Goal: Task Accomplishment & Management: Complete application form

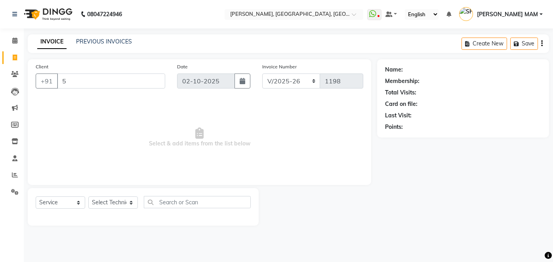
select select "5188"
select select "service"
click at [71, 84] on input "5" at bounding box center [111, 81] width 108 height 15
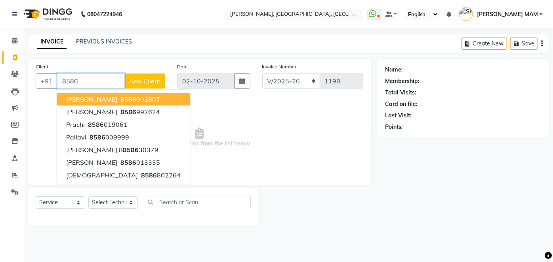
click at [83, 94] on button "[PERSON_NAME] 8586 901807" at bounding box center [123, 99] width 133 height 13
type input "8586901807"
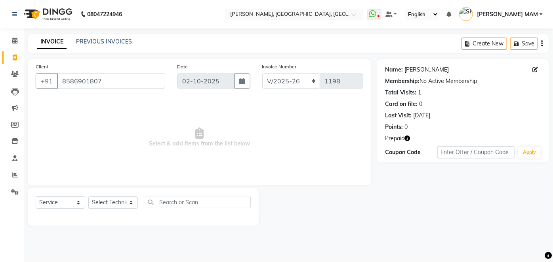
click at [411, 69] on link "[PERSON_NAME]" at bounding box center [426, 70] width 44 height 8
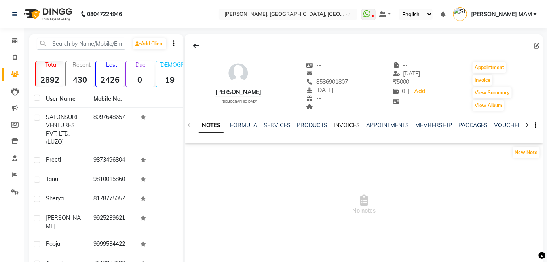
click at [347, 123] on link "INVOICES" at bounding box center [347, 125] width 26 height 7
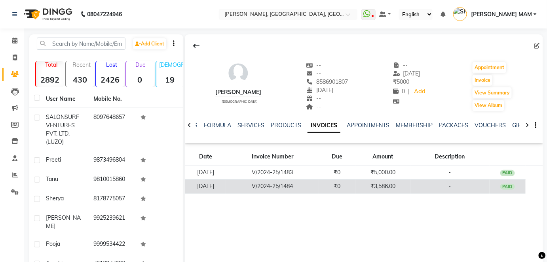
click at [352, 182] on td "₹0" at bounding box center [337, 187] width 37 height 14
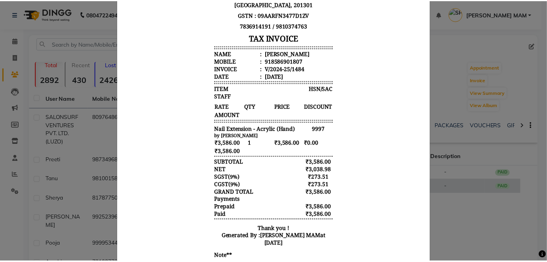
scroll to position [178, 0]
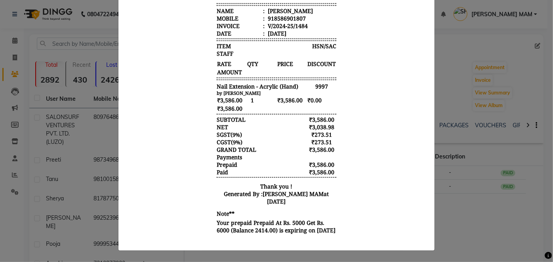
click at [12, 26] on ngb-modal-window "INVOICE View Invoice Close" at bounding box center [276, 131] width 553 height 262
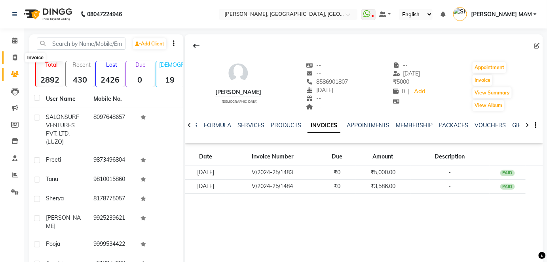
click at [15, 57] on icon at bounding box center [15, 58] width 4 height 6
select select "service"
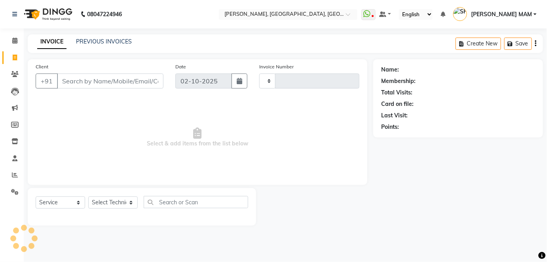
type input "1198"
select select "5188"
click at [100, 41] on link "PREVIOUS INVOICES" at bounding box center [104, 41] width 56 height 7
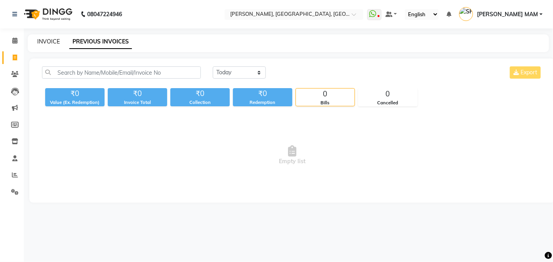
click at [48, 38] on link "INVOICE" at bounding box center [48, 41] width 23 height 7
select select "5188"
select select "service"
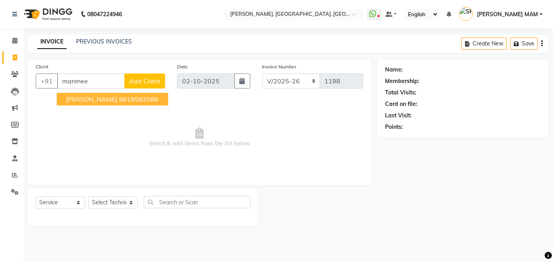
click at [119, 101] on ngb-highlight "9818582086" at bounding box center [139, 99] width 40 height 8
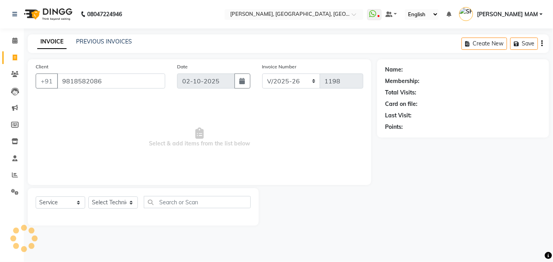
type input "9818582086"
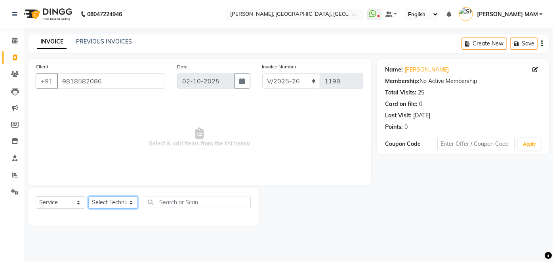
click at [136, 203] on select "Select Technician Akash SIngh Binni MANAGER nadeem pawan SACHIN SIR SHIKHA MAM …" at bounding box center [112, 203] width 49 height 12
select select "34768"
click at [88, 197] on select "Select Technician Akash SIngh Binni MANAGER nadeem pawan SACHIN SIR SHIKHA MAM …" at bounding box center [112, 203] width 49 height 12
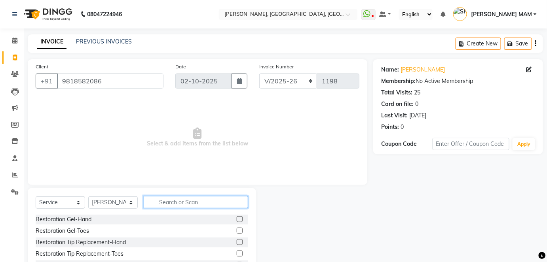
click at [159, 206] on input "text" at bounding box center [196, 202] width 104 height 12
type input "refill"
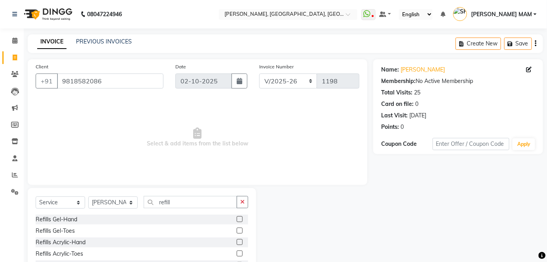
click at [237, 242] on label at bounding box center [240, 242] width 6 height 6
click at [237, 242] on input "checkbox" at bounding box center [239, 242] width 5 height 5
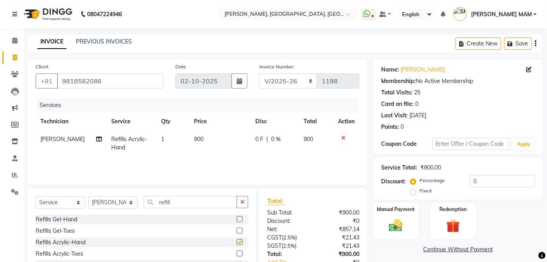
checkbox input "false"
click at [201, 149] on td "900" at bounding box center [219, 144] width 61 height 26
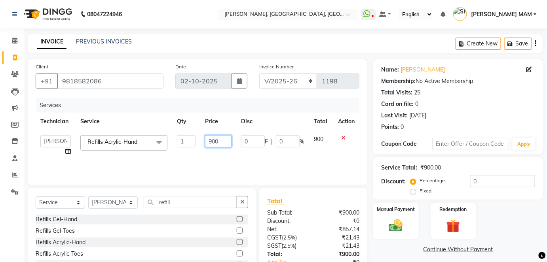
click at [224, 142] on input "900" at bounding box center [218, 141] width 27 height 12
type input "9"
type input "1750"
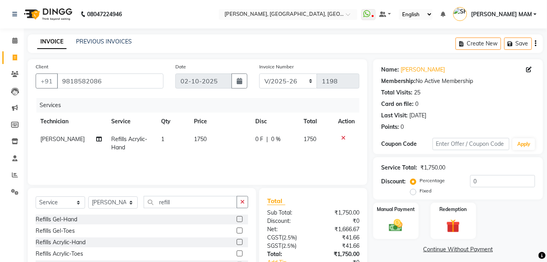
click at [224, 168] on div "Services Technician Service Qty Price Disc Total Action Akash SIngh Refills Acr…" at bounding box center [198, 137] width 324 height 79
click at [204, 139] on span "1750" at bounding box center [200, 139] width 13 height 7
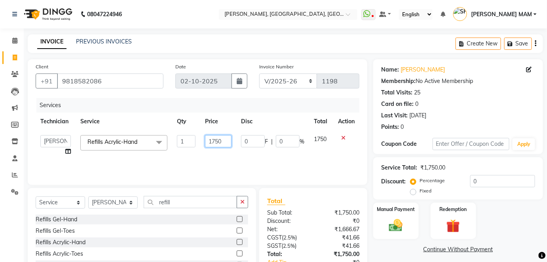
click at [226, 142] on input "1750" at bounding box center [218, 141] width 27 height 12
type input "1500"
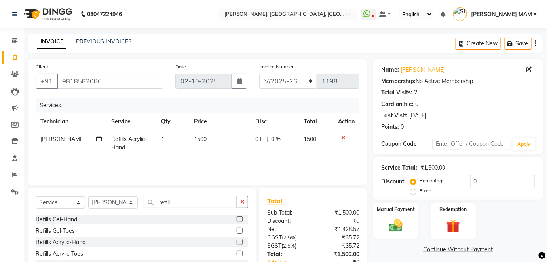
click at [228, 151] on td "1500" at bounding box center [219, 144] width 61 height 26
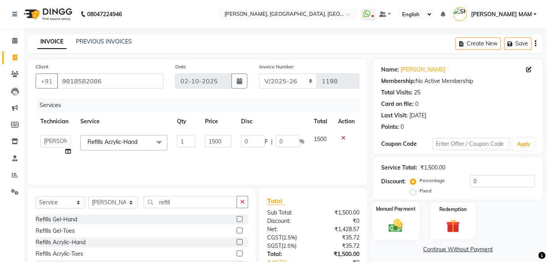
click at [401, 224] on img at bounding box center [395, 226] width 23 height 16
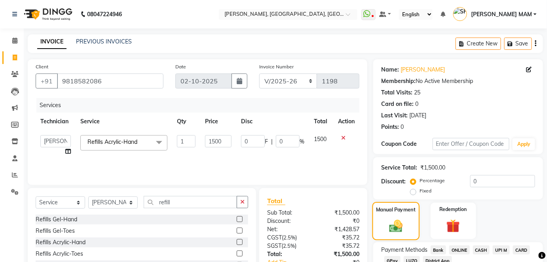
scroll to position [55, 0]
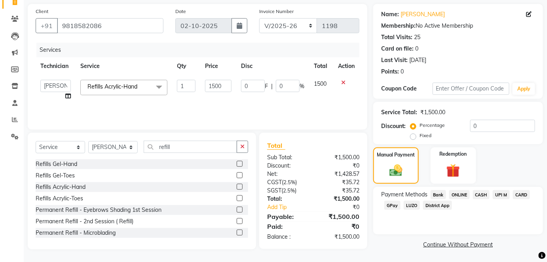
click at [459, 194] on span "ONLINE" at bounding box center [459, 194] width 21 height 9
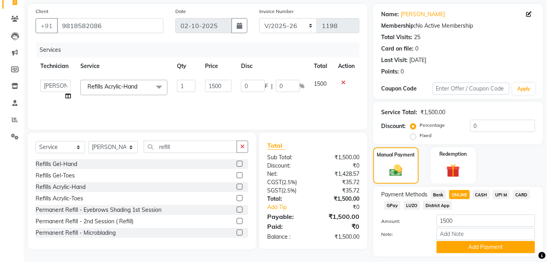
scroll to position [78, 0]
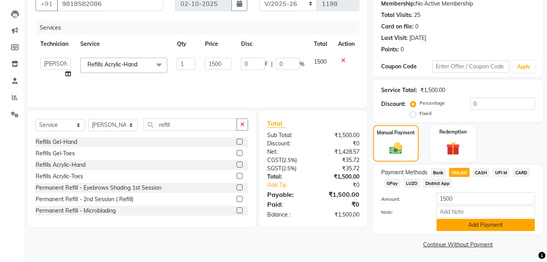
click at [459, 223] on button "Add Payment" at bounding box center [486, 225] width 99 height 12
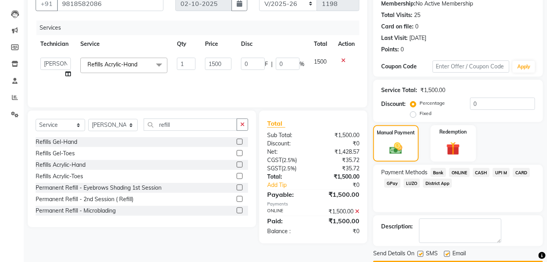
scroll to position [100, 0]
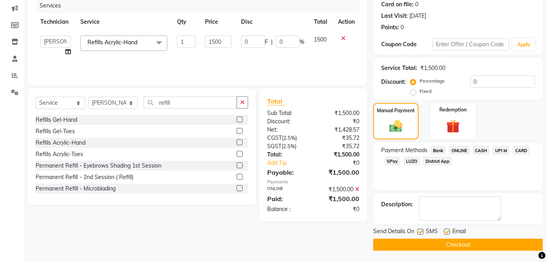
click at [441, 244] on button "Checkout" at bounding box center [458, 245] width 170 height 12
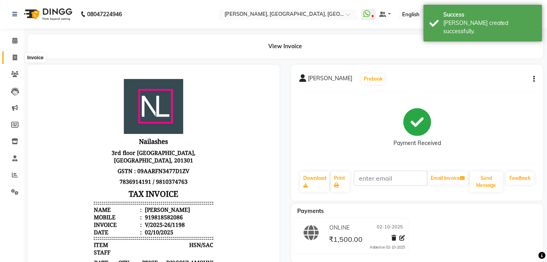
click at [13, 57] on icon at bounding box center [15, 58] width 4 height 6
select select "service"
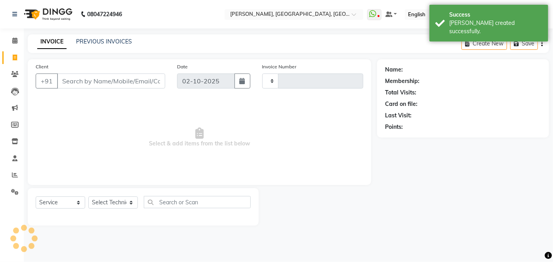
type input "1199"
select select "5188"
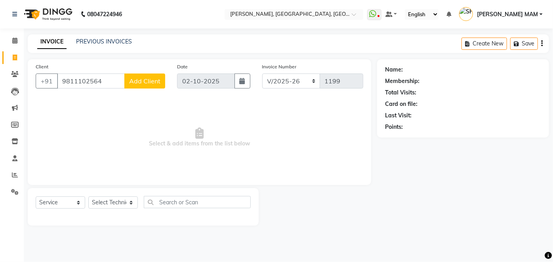
type input "9811102564"
click at [148, 84] on span "Add Client" at bounding box center [144, 81] width 31 height 8
select select "21"
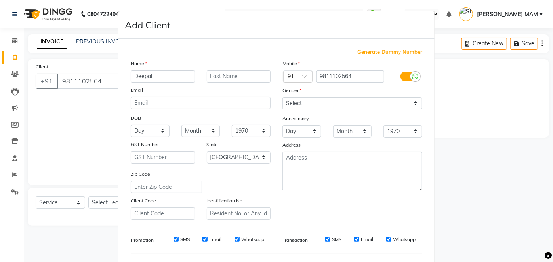
type input "Deepali"
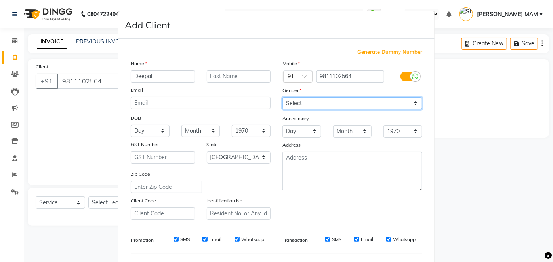
click at [414, 103] on select "Select Male Female Other Prefer Not To Say" at bounding box center [352, 103] width 140 height 12
select select "female"
click at [282, 97] on select "Select Male Female Other Prefer Not To Say" at bounding box center [352, 103] width 140 height 12
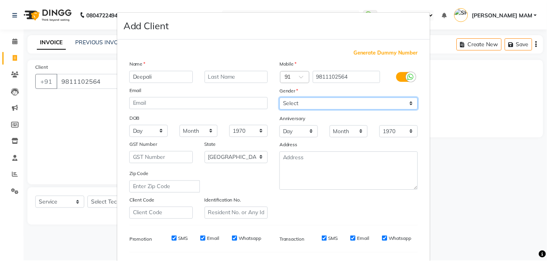
scroll to position [102, 0]
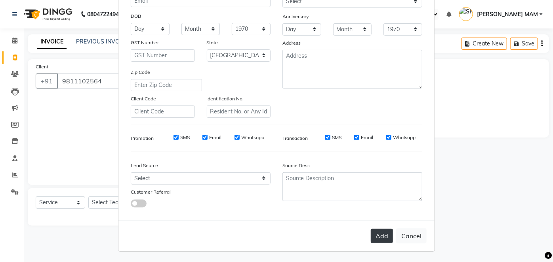
click at [379, 233] on button "Add" at bounding box center [381, 236] width 22 height 14
select select
select select "null"
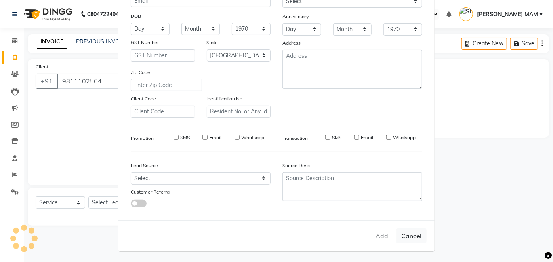
select select
checkbox input "false"
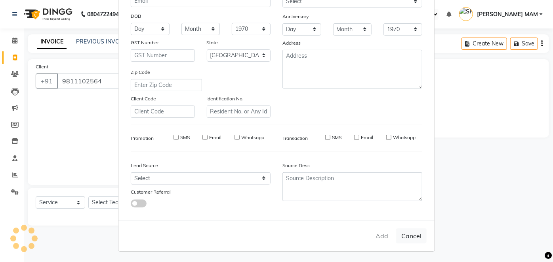
checkbox input "false"
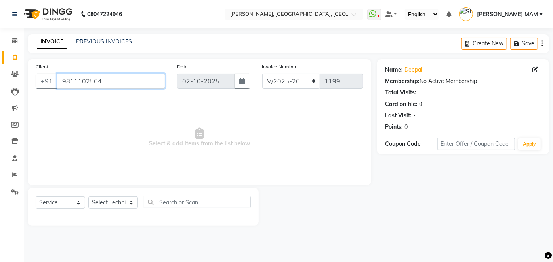
click at [102, 83] on input "9811102564" at bounding box center [111, 81] width 108 height 15
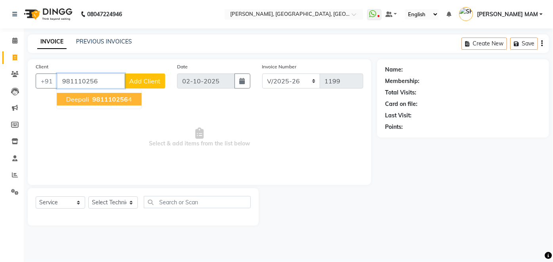
click at [114, 96] on span "981110256" at bounding box center [110, 99] width 36 height 8
type input "9811102564"
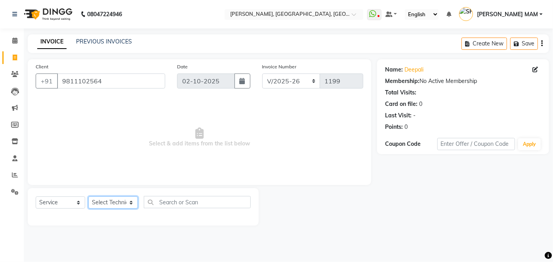
click at [134, 200] on select "Select Technician Akash SIngh Binni MANAGER nadeem pawan SACHIN SIR SHIKHA MAM …" at bounding box center [112, 203] width 49 height 12
select select "35800"
click at [88, 197] on select "Select Technician Akash SIngh Binni MANAGER nadeem pawan SACHIN SIR SHIKHA MAM …" at bounding box center [112, 203] width 49 height 12
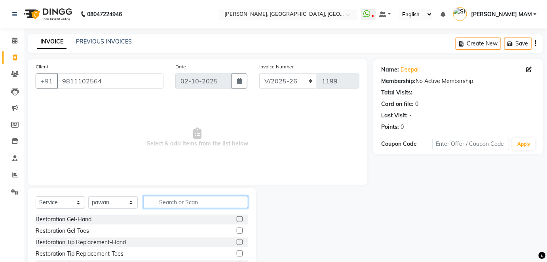
click at [158, 197] on input "text" at bounding box center [196, 202] width 104 height 12
type input "acry"
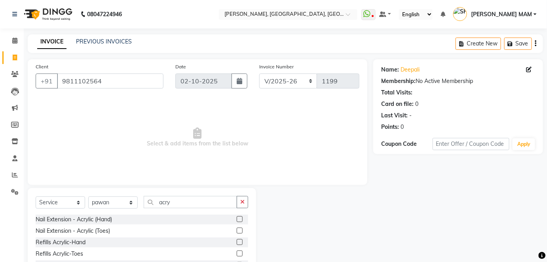
click at [241, 219] on label at bounding box center [240, 219] width 6 height 6
click at [241, 219] on input "checkbox" at bounding box center [239, 219] width 5 height 5
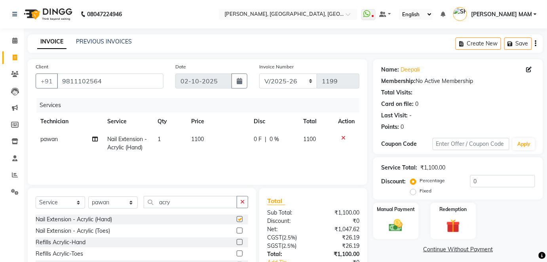
checkbox input "false"
click at [203, 146] on td "1100" at bounding box center [217, 144] width 63 height 26
select select "35800"
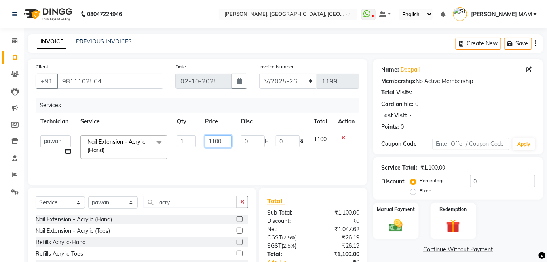
click at [227, 142] on input "1100" at bounding box center [218, 141] width 27 height 12
type input "1700"
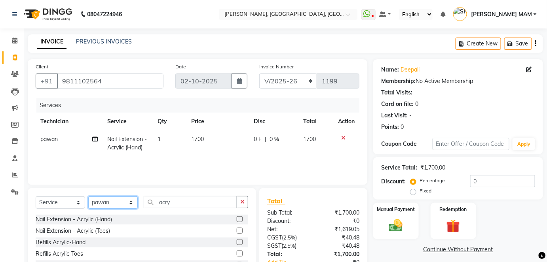
click at [134, 204] on select "Select Technician Akash SIngh Binni MANAGER nadeem pawan SACHIN SIR SHIKHA MAM …" at bounding box center [112, 203] width 49 height 12
select select "48069"
click at [88, 197] on select "Select Technician Akash SIngh Binni MANAGER nadeem pawan SACHIN SIR SHIKHA MAM …" at bounding box center [112, 203] width 49 height 12
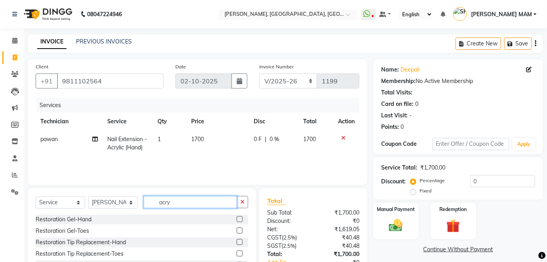
click at [173, 206] on input "acry" at bounding box center [190, 202] width 93 height 12
type input "a"
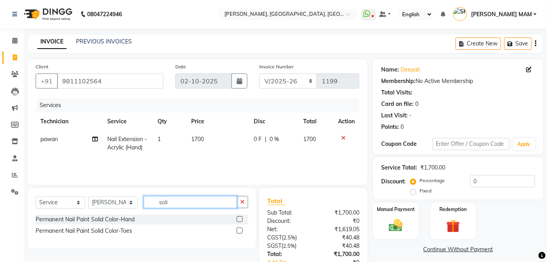
type input "soli"
click at [239, 230] on label at bounding box center [240, 231] width 6 height 6
click at [239, 230] on input "checkbox" at bounding box center [239, 231] width 5 height 5
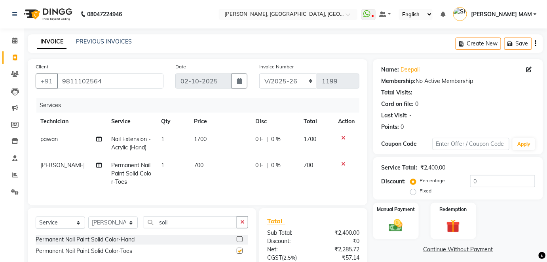
checkbox input "false"
click at [206, 175] on td "700" at bounding box center [219, 174] width 61 height 34
select select "48069"
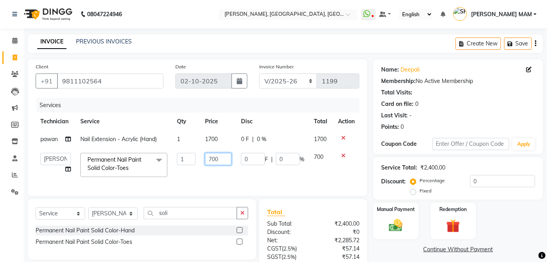
click at [225, 160] on input "700" at bounding box center [218, 159] width 27 height 12
type input "7"
type input "500"
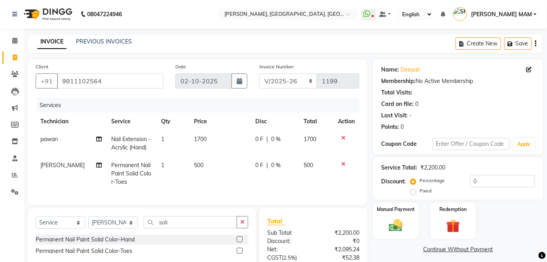
click at [252, 187] on div "Services Technician Service Qty Price Disc Total Action pawan Nail Extension - …" at bounding box center [198, 147] width 324 height 99
click at [391, 230] on img at bounding box center [395, 226] width 23 height 16
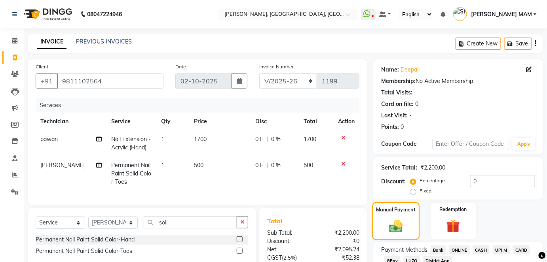
scroll to position [79, 0]
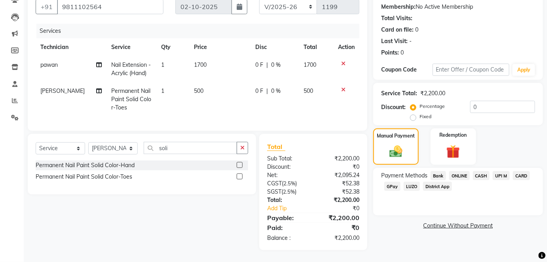
click at [481, 171] on span "CASH" at bounding box center [481, 175] width 17 height 9
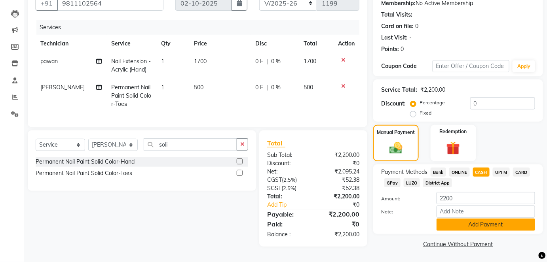
click at [471, 227] on button "Add Payment" at bounding box center [486, 225] width 99 height 12
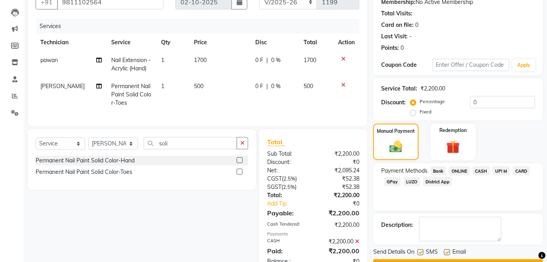
scroll to position [107, 0]
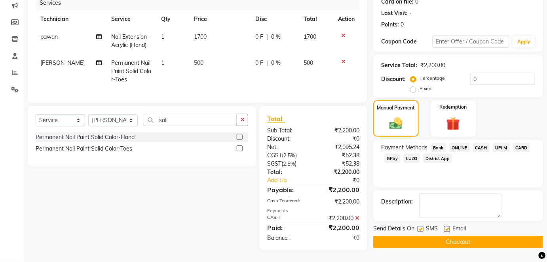
click at [465, 236] on button "Checkout" at bounding box center [458, 242] width 170 height 12
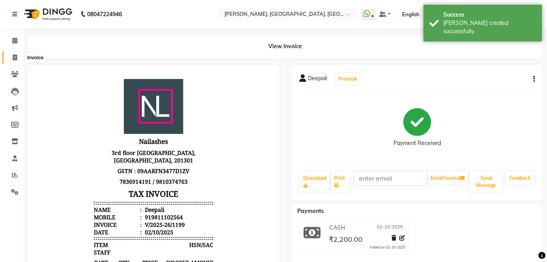
click at [13, 57] on icon at bounding box center [15, 58] width 4 height 6
select select "5188"
select select "service"
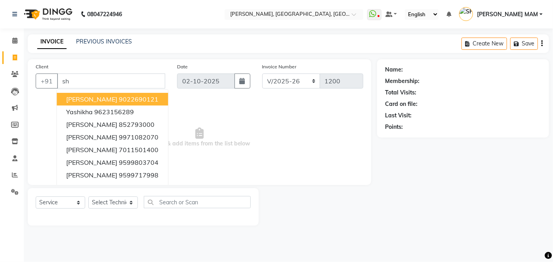
type input "s"
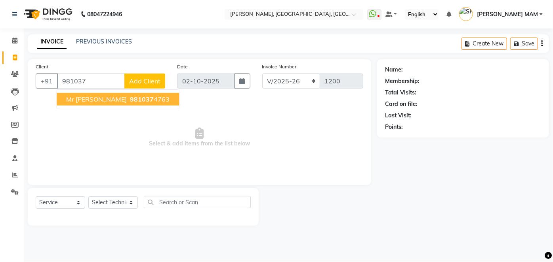
click at [128, 96] on ngb-highlight "981037 4763" at bounding box center [148, 99] width 41 height 8
type input "9810374763"
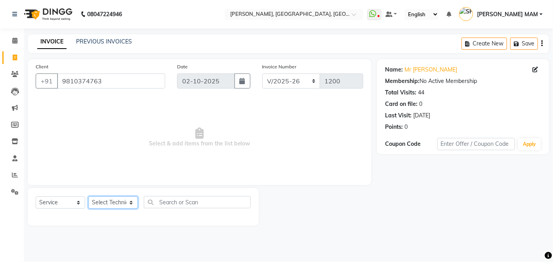
click at [133, 203] on select "Select Technician Akash SIngh Binni MANAGER nadeem pawan SACHIN SIR SHIKHA MAM …" at bounding box center [112, 203] width 49 height 12
select select "68711"
click at [88, 197] on select "Select Technician Akash SIngh Binni MANAGER nadeem pawan SACHIN SIR SHIKHA MAM …" at bounding box center [112, 203] width 49 height 12
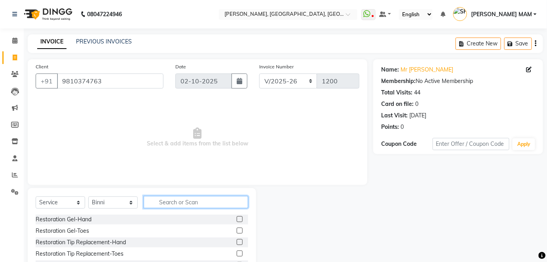
click at [163, 200] on input "text" at bounding box center [196, 202] width 104 height 12
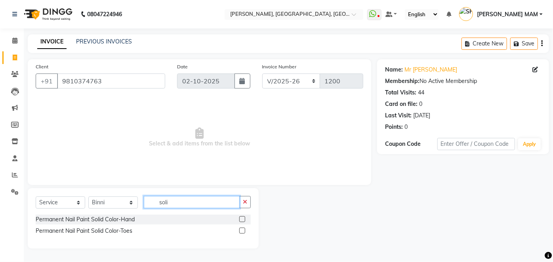
type input "soli"
click at [241, 229] on label at bounding box center [242, 231] width 6 height 6
click at [241, 229] on input "checkbox" at bounding box center [241, 231] width 5 height 5
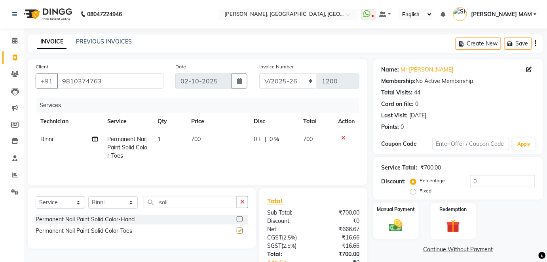
checkbox input "false"
click at [133, 199] on select "Select Technician Akash SIngh Binni MANAGER nadeem pawan SACHIN SIR SHIKHA MAM …" at bounding box center [112, 203] width 49 height 12
select select "68862"
click at [88, 197] on select "Select Technician Akash SIngh Binni MANAGER nadeem pawan SACHIN SIR SHIKHA MAM …" at bounding box center [112, 203] width 49 height 12
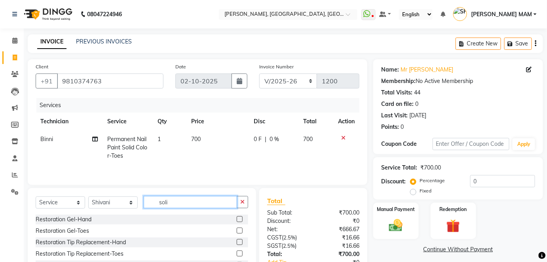
click at [171, 202] on input "soli" at bounding box center [190, 202] width 93 height 12
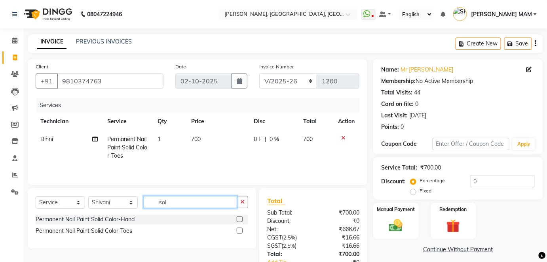
type input "sol"
click at [239, 218] on label at bounding box center [240, 219] width 6 height 6
click at [239, 218] on input "checkbox" at bounding box center [239, 219] width 5 height 5
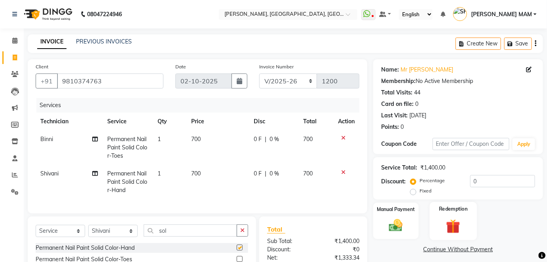
checkbox input "false"
click at [401, 234] on div "Manual Payment" at bounding box center [395, 221] width 47 height 38
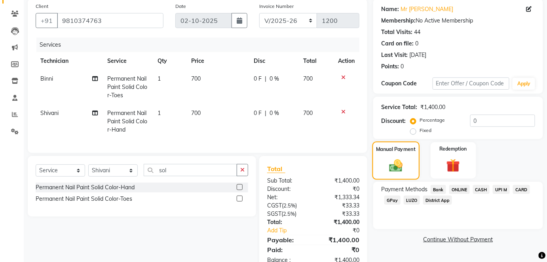
scroll to position [87, 0]
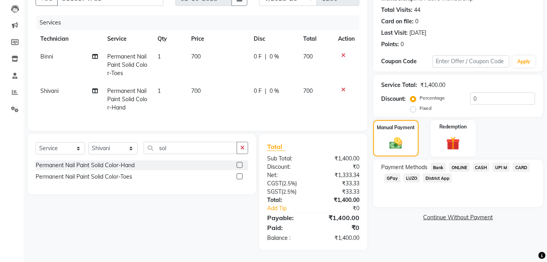
click at [477, 163] on span "CASH" at bounding box center [481, 167] width 17 height 9
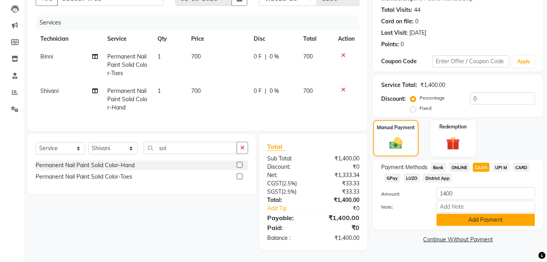
click at [471, 214] on button "Add Payment" at bounding box center [486, 220] width 99 height 12
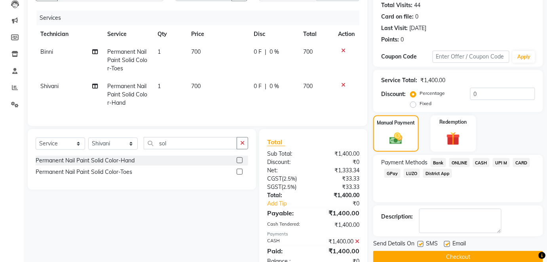
scroll to position [116, 0]
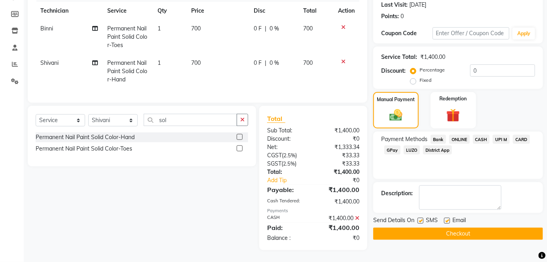
click at [467, 228] on button "Checkout" at bounding box center [458, 234] width 170 height 12
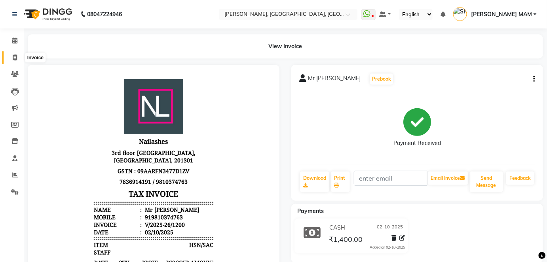
click at [16, 56] on icon at bounding box center [15, 58] width 4 height 6
select select "5188"
select select "service"
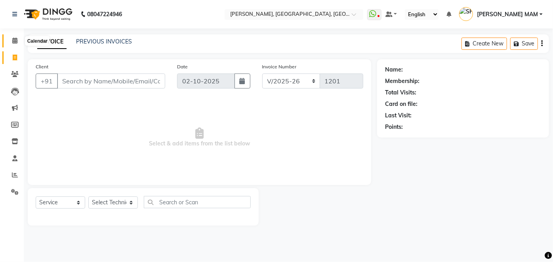
click at [13, 42] on icon at bounding box center [14, 41] width 5 height 6
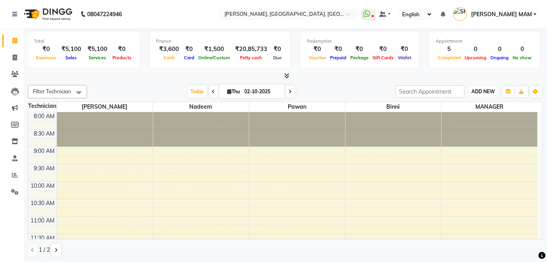
click at [485, 92] on span "ADD NEW" at bounding box center [482, 92] width 23 height 6
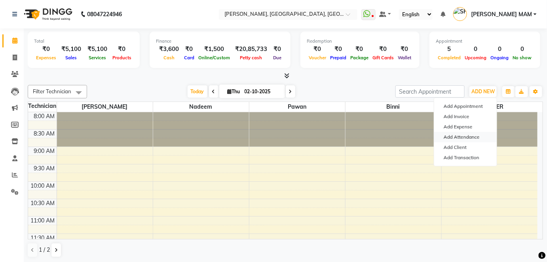
click at [475, 135] on link "Add Attendance" at bounding box center [465, 137] width 63 height 10
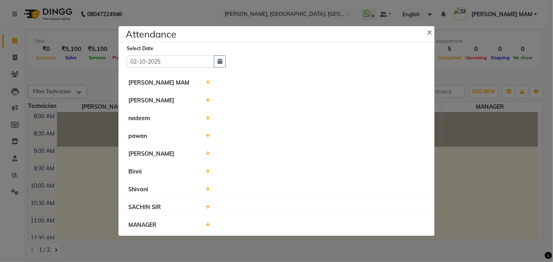
click at [209, 101] on icon at bounding box center [207, 101] width 5 height 6
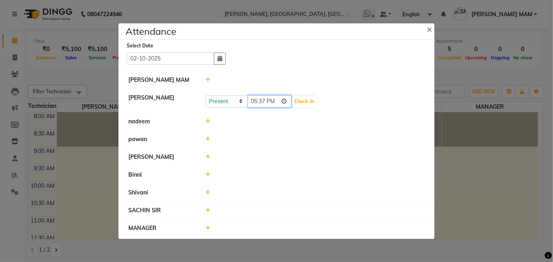
click at [257, 103] on input "17:37" at bounding box center [269, 101] width 44 height 12
click at [258, 105] on input "13:37" at bounding box center [269, 101] width 44 height 12
drag, startPoint x: 268, startPoint y: 103, endPoint x: 263, endPoint y: 100, distance: 5.7
click at [263, 100] on input "13:37" at bounding box center [269, 101] width 44 height 12
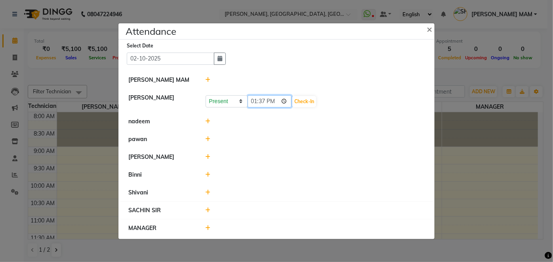
type input "13:04"
click at [313, 101] on button "Check-In" at bounding box center [304, 101] width 24 height 11
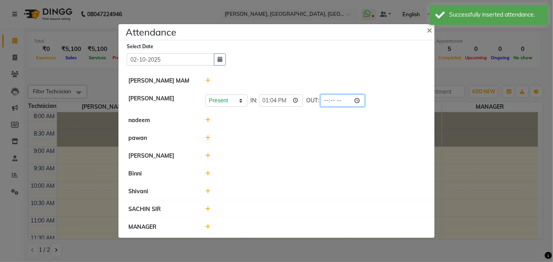
click at [330, 99] on input "time" at bounding box center [342, 101] width 44 height 12
type input "21:30"
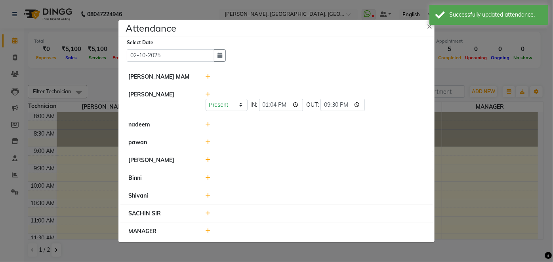
click at [206, 126] on icon at bounding box center [207, 125] width 5 height 6
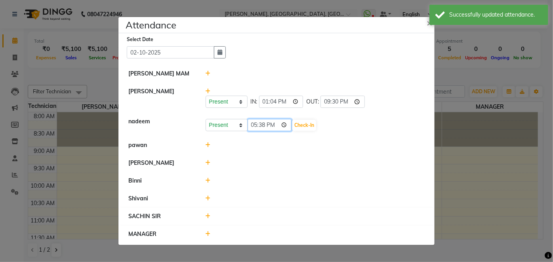
click at [251, 127] on input "17:38" at bounding box center [269, 125] width 44 height 12
type input "12:27"
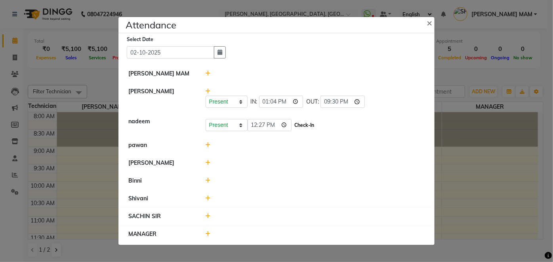
click at [299, 123] on button "Check-In" at bounding box center [304, 125] width 24 height 11
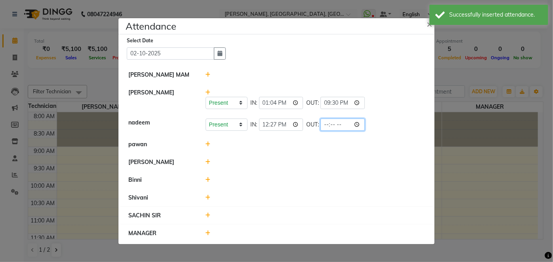
click at [330, 127] on input "time" at bounding box center [342, 125] width 44 height 12
type input "21:30"
click at [207, 146] on icon at bounding box center [207, 145] width 5 height 6
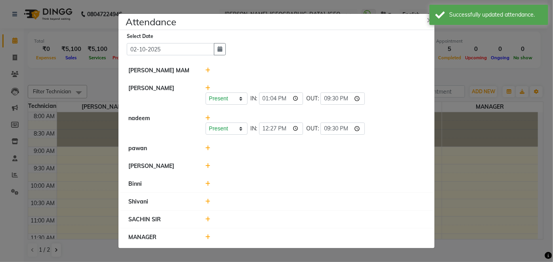
click at [207, 150] on icon at bounding box center [207, 149] width 5 height 6
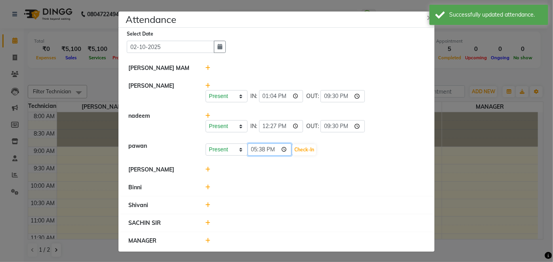
click at [248, 153] on input "17:38" at bounding box center [269, 150] width 44 height 12
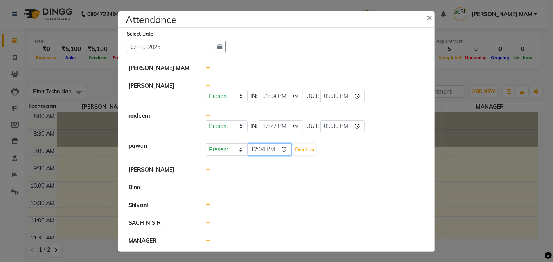
type input "12:41"
click at [310, 150] on button "Check-In" at bounding box center [304, 149] width 24 height 11
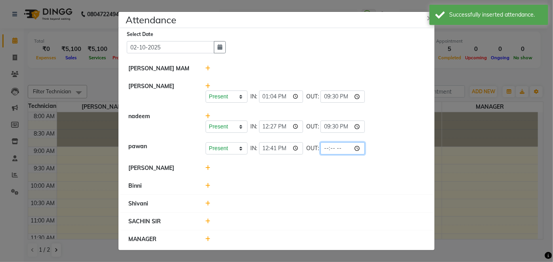
click at [327, 148] on input "time" at bounding box center [342, 148] width 44 height 12
type input "21:30"
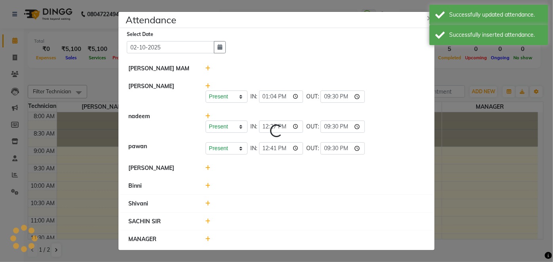
click at [207, 169] on icon at bounding box center [207, 168] width 5 height 6
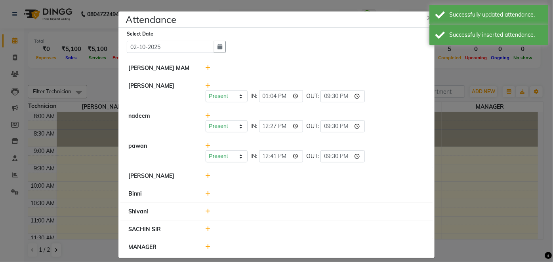
click at [205, 176] on icon at bounding box center [207, 176] width 5 height 6
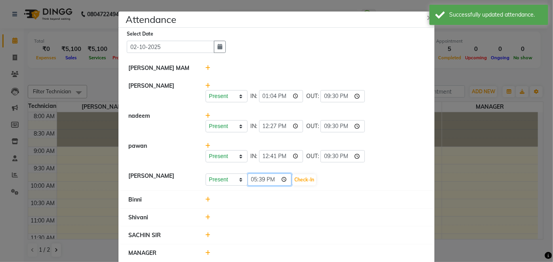
click at [250, 182] on input "17:39" at bounding box center [269, 180] width 44 height 12
type input "10:45"
click at [302, 180] on button "Check-In" at bounding box center [304, 180] width 24 height 11
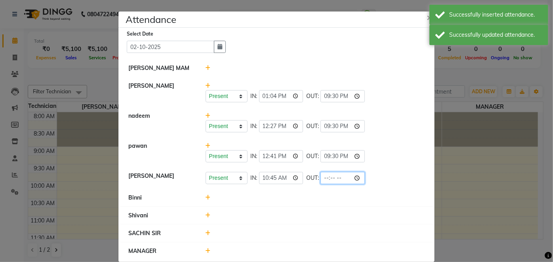
click at [327, 177] on input "time" at bounding box center [342, 178] width 44 height 12
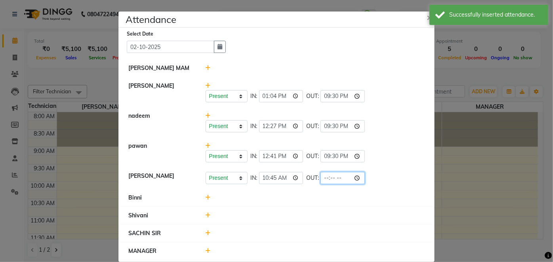
type input "20:30"
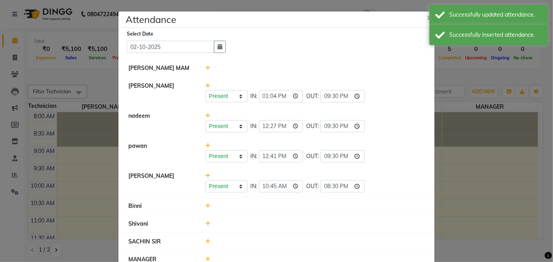
click at [205, 206] on icon at bounding box center [207, 206] width 5 height 6
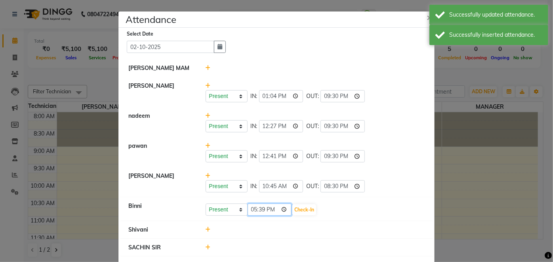
click at [249, 212] on input "17:39" at bounding box center [269, 210] width 44 height 12
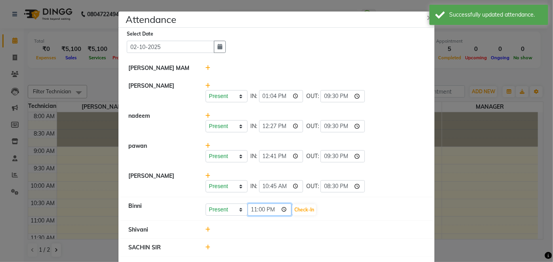
click at [268, 209] on input "23:00" at bounding box center [269, 210] width 44 height 12
type input "11:00"
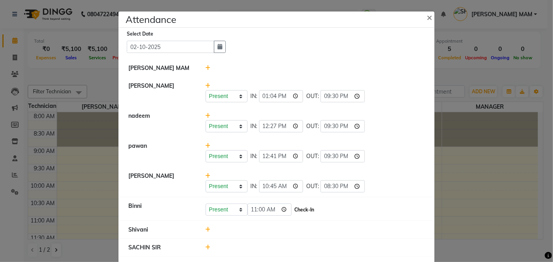
click at [304, 209] on button "Check-In" at bounding box center [304, 210] width 24 height 11
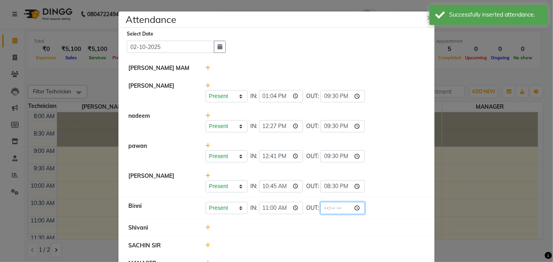
click at [326, 207] on input "time" at bounding box center [342, 208] width 44 height 12
type input "20:30"
click at [205, 227] on icon at bounding box center [207, 228] width 5 height 6
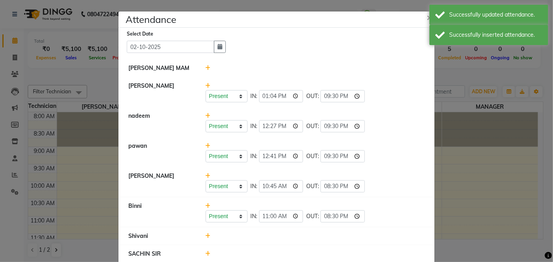
click at [205, 236] on icon at bounding box center [207, 237] width 5 height 6
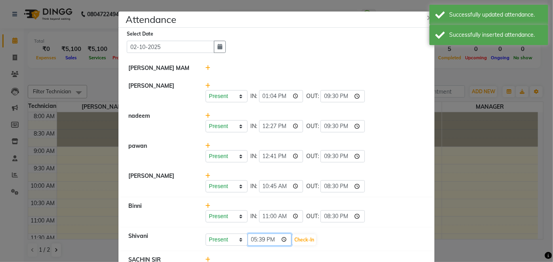
click at [251, 241] on input "17:39" at bounding box center [269, 240] width 44 height 12
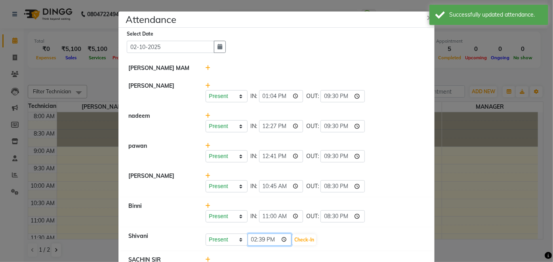
type input "14:00"
click at [304, 236] on button "Check-In" at bounding box center [304, 240] width 24 height 11
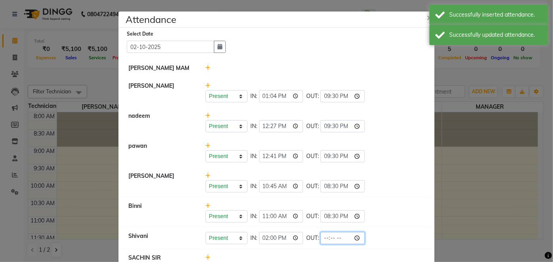
click at [323, 237] on input "time" at bounding box center [342, 238] width 44 height 12
type input "21:30"
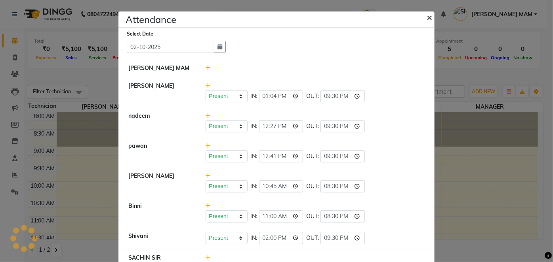
click at [427, 20] on span "×" at bounding box center [429, 17] width 6 height 12
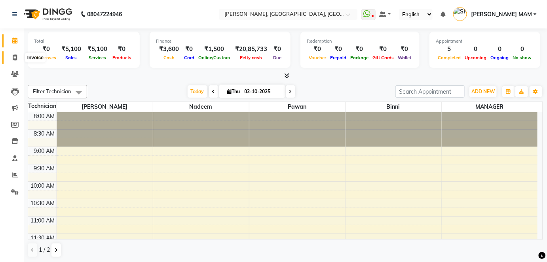
click at [17, 54] on span at bounding box center [15, 57] width 14 height 9
select select "5188"
select select "service"
